Goal: Task Accomplishment & Management: Use online tool/utility

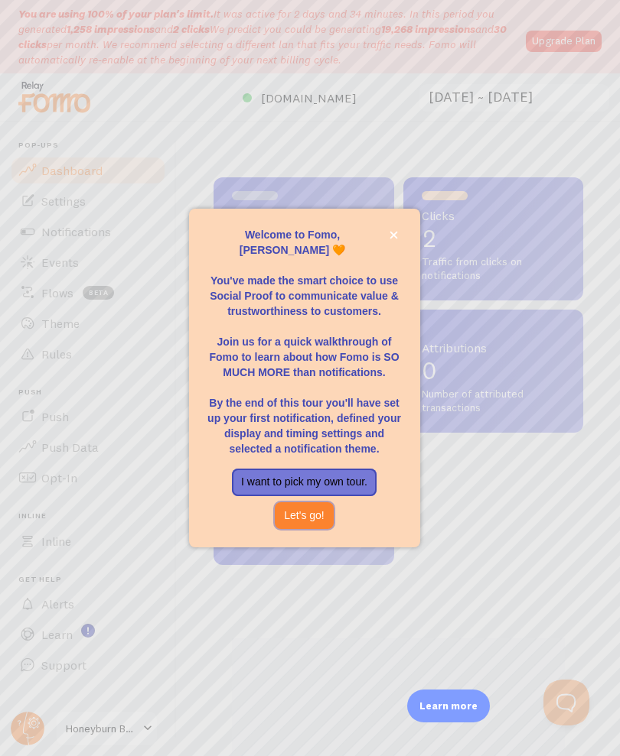
click at [308, 528] on button "Let's go!" at bounding box center [304, 516] width 59 height 28
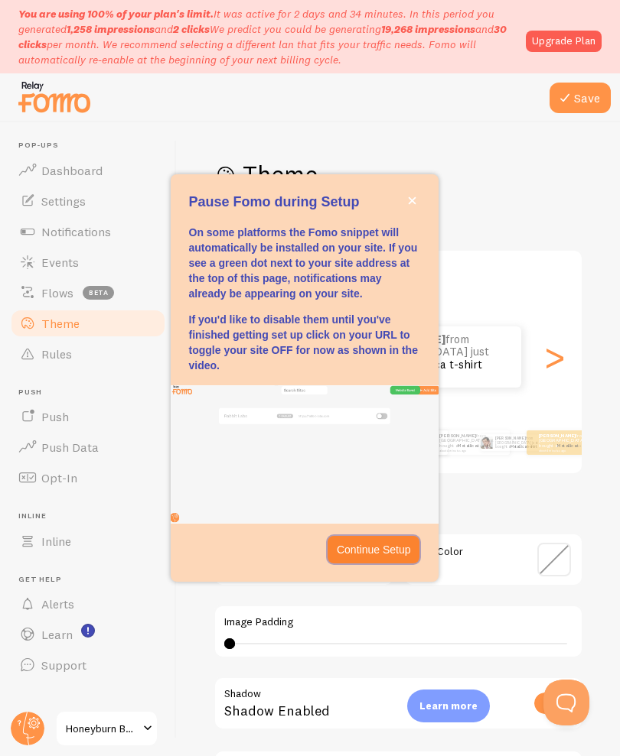
click at [375, 558] on p "Continue Setup" at bounding box center [374, 549] width 74 height 15
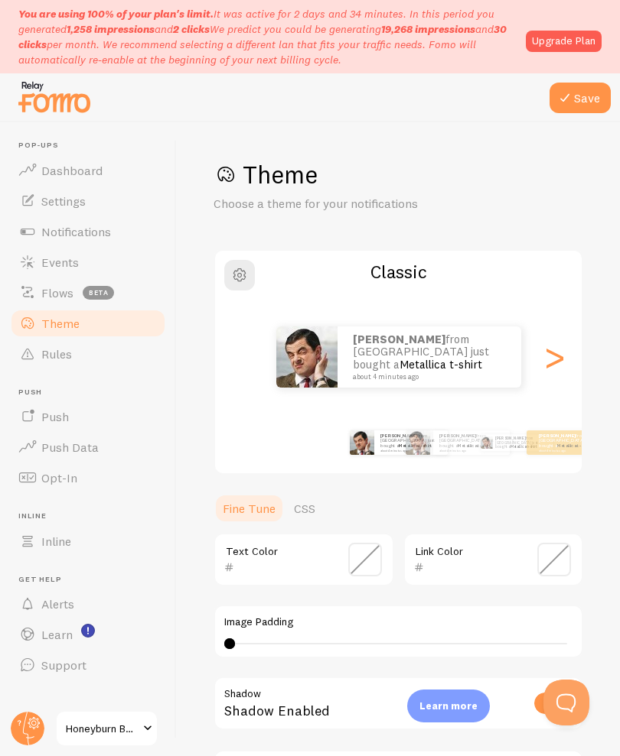
click at [89, 170] on span "Dashboard" at bounding box center [71, 170] width 61 height 15
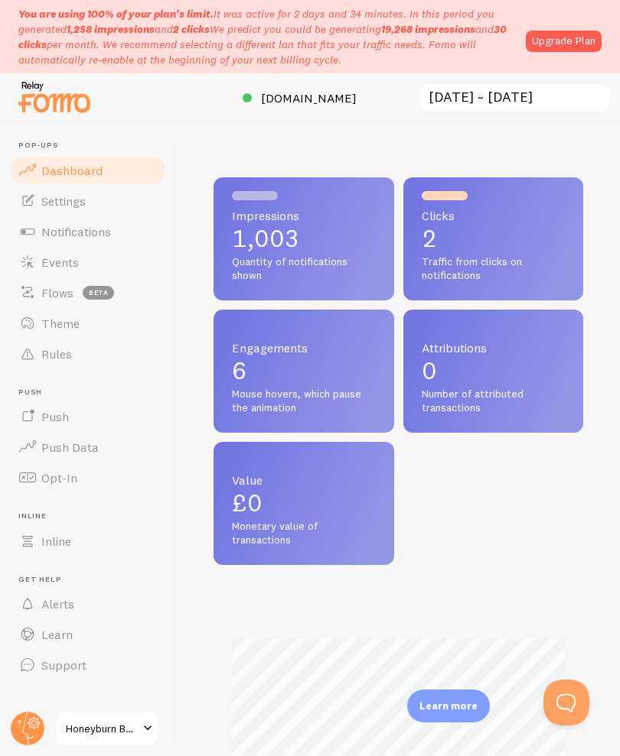
scroll to position [402, 369]
click at [506, 237] on p "2" at bounding box center [493, 238] width 144 height 24
click at [489, 232] on p "2" at bounding box center [493, 238] width 144 height 24
click at [472, 242] on p "2" at bounding box center [493, 238] width 144 height 24
click at [67, 205] on span "Settings" at bounding box center [63, 200] width 44 height 15
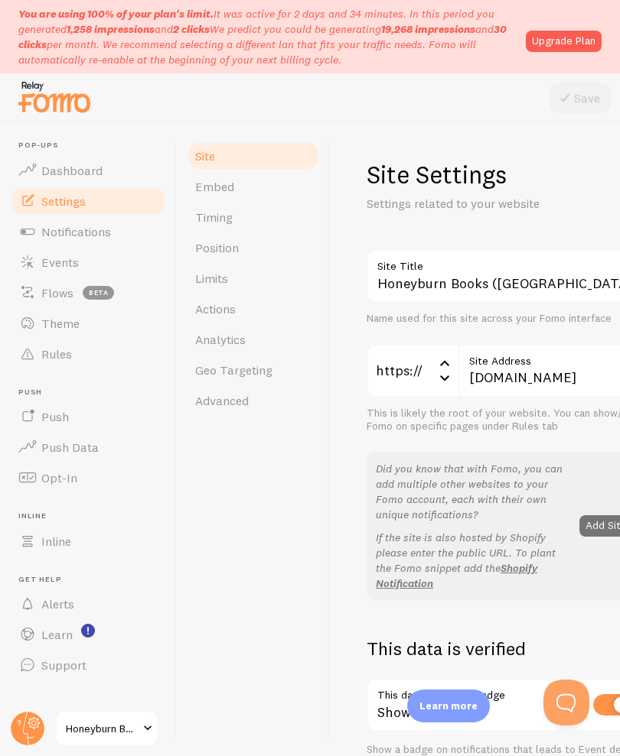
click at [63, 179] on link "Dashboard" at bounding box center [88, 170] width 158 height 31
